Goal: Transaction & Acquisition: Book appointment/travel/reservation

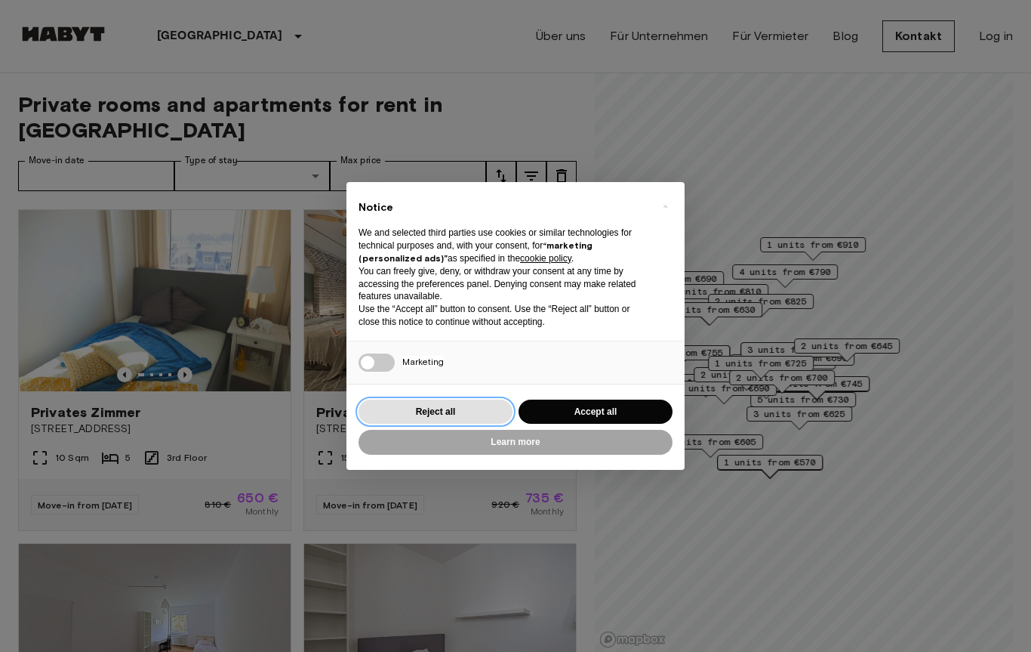
click at [417, 411] on button "Reject all" at bounding box center [436, 411] width 154 height 25
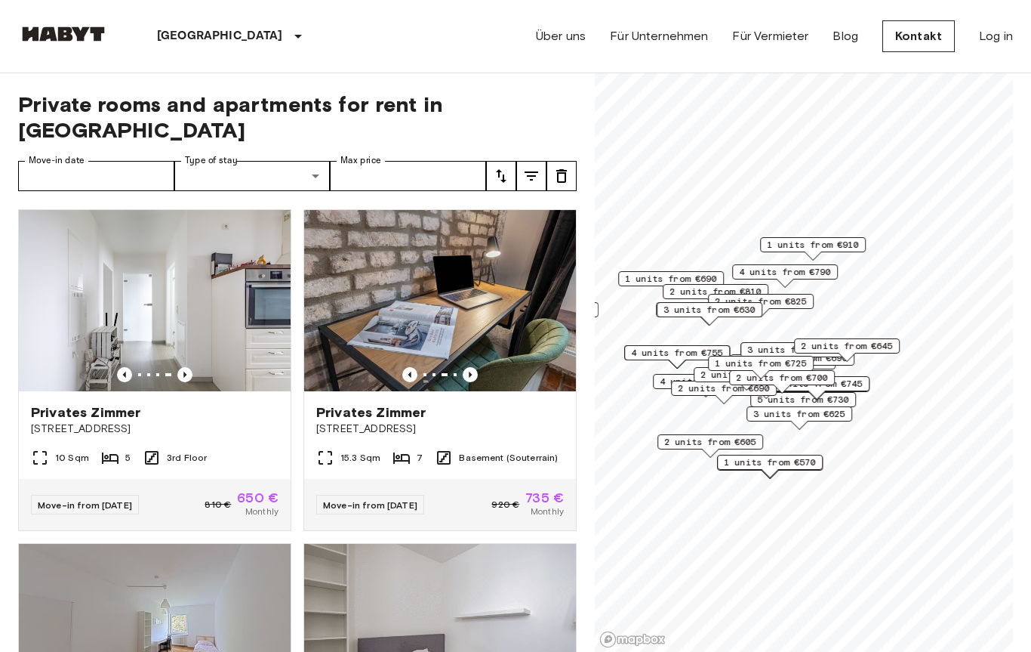
click at [375, 333] on img at bounding box center [440, 300] width 272 height 181
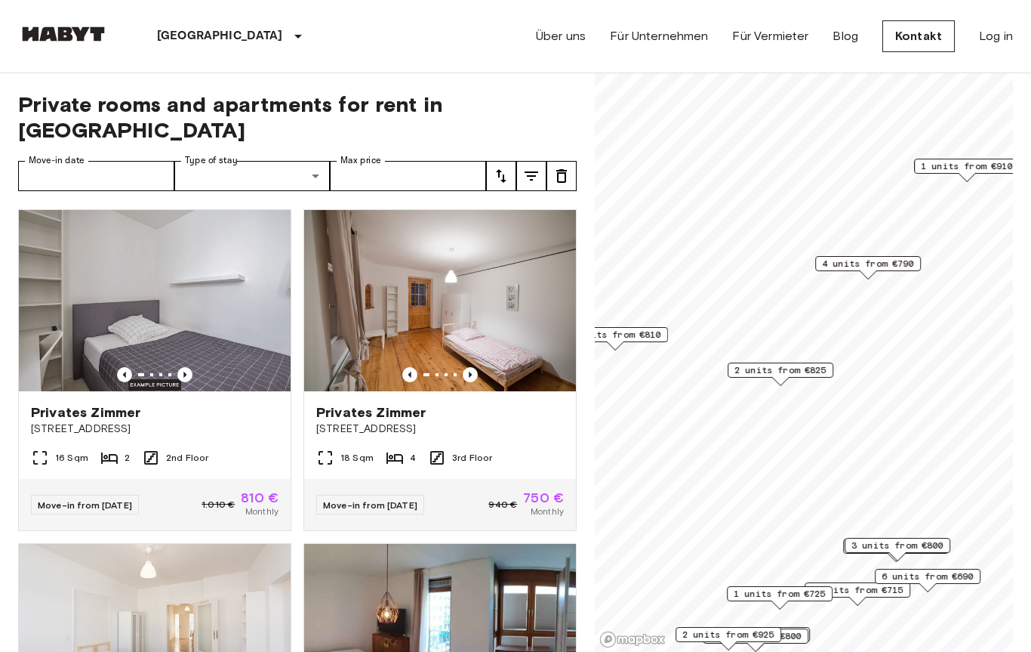
click at [794, 376] on span "2 units from €825" at bounding box center [781, 370] width 92 height 14
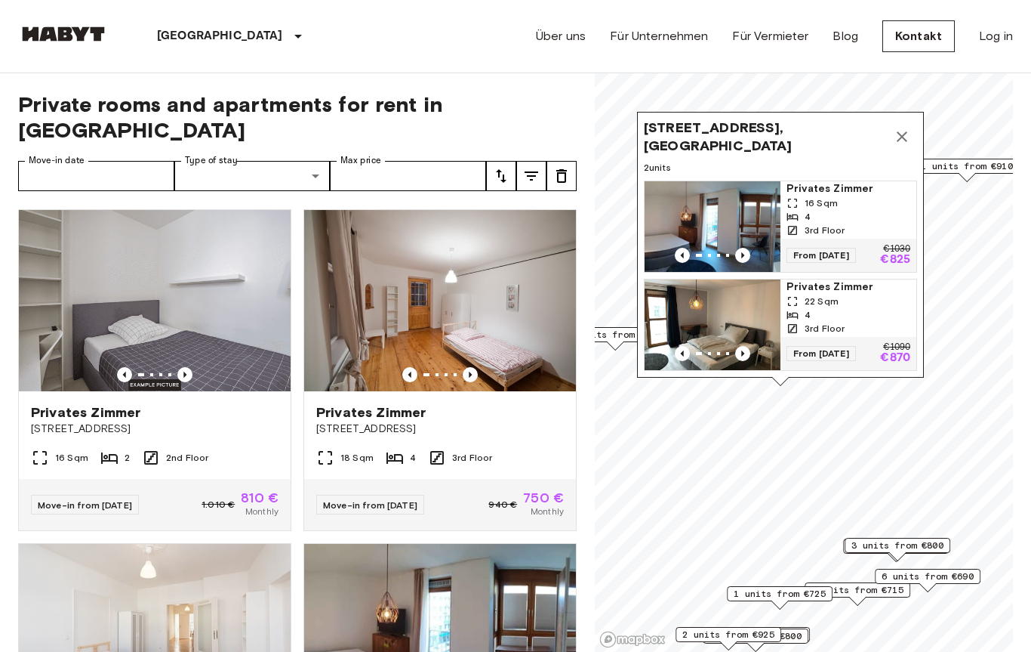
click at [750, 324] on img "Map marker" at bounding box center [713, 324] width 136 height 91
